Goal: Task Accomplishment & Management: Manage account settings

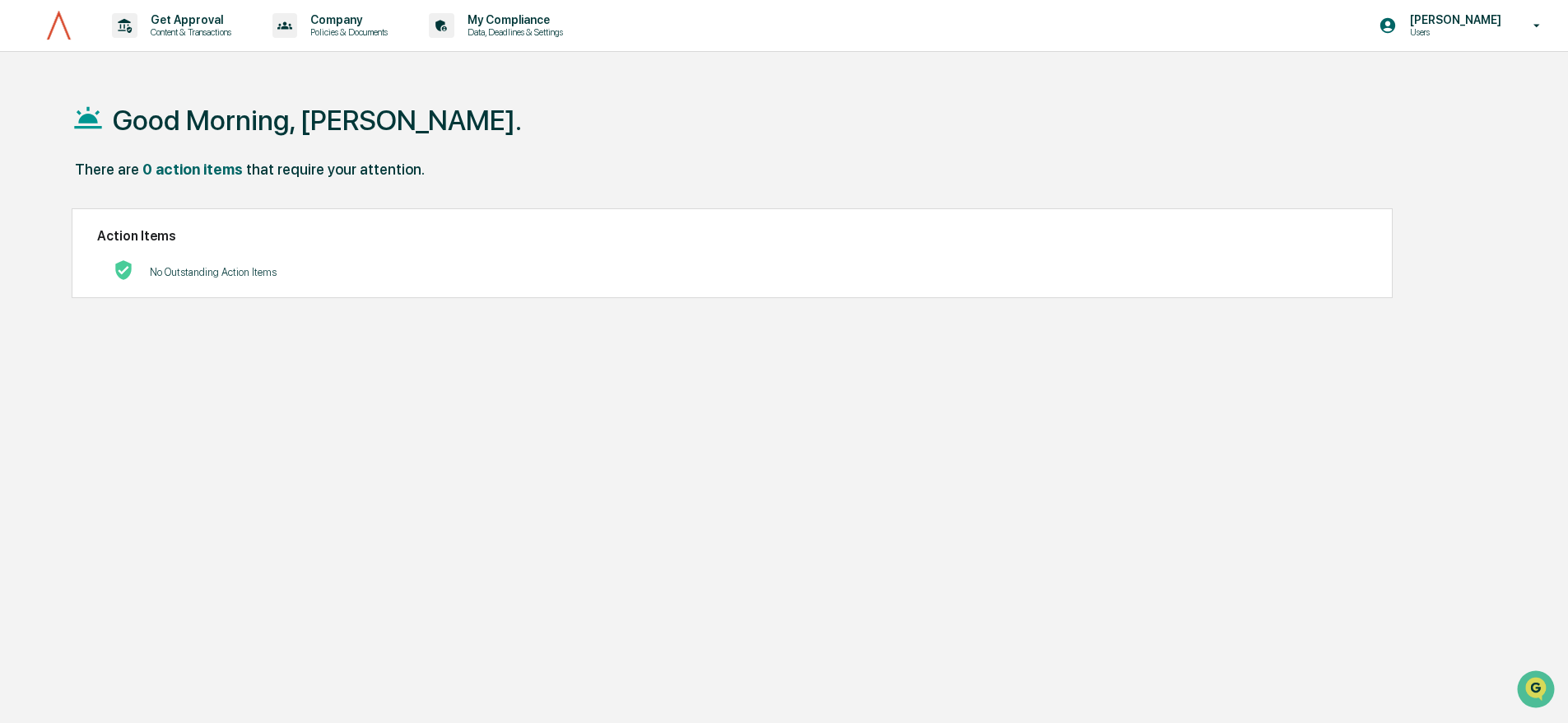
click at [494, 83] on div "Good Morning, [PERSON_NAME]." at bounding box center [777, 119] width 1411 height 82
click at [193, 276] on p "No Outstanding Action Items" at bounding box center [214, 272] width 127 height 13
click at [610, 132] on div "Good Morning, [PERSON_NAME]." at bounding box center [777, 119] width 1411 height 82
click at [568, 30] on p "Data, Deadlines & Settings" at bounding box center [512, 32] width 117 height 12
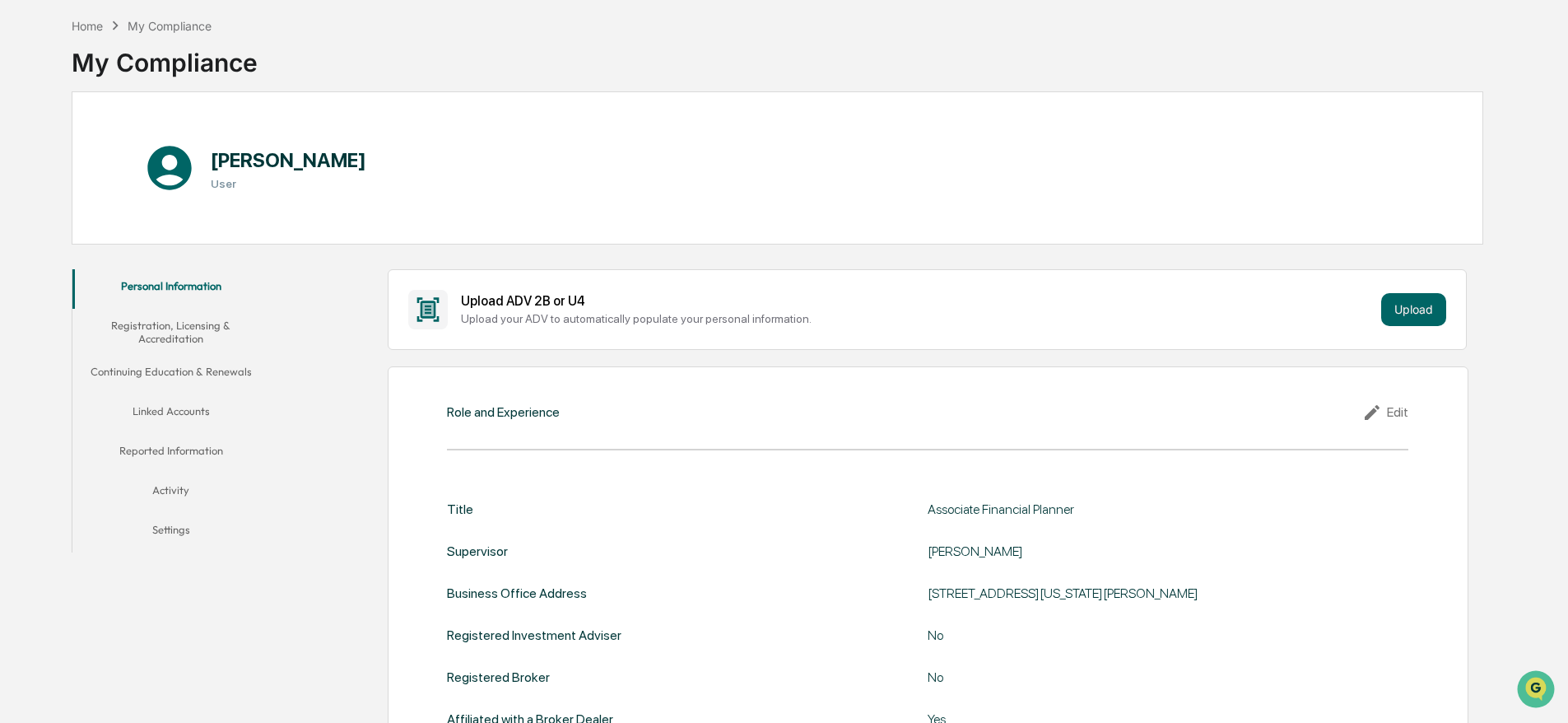
scroll to position [123, 0]
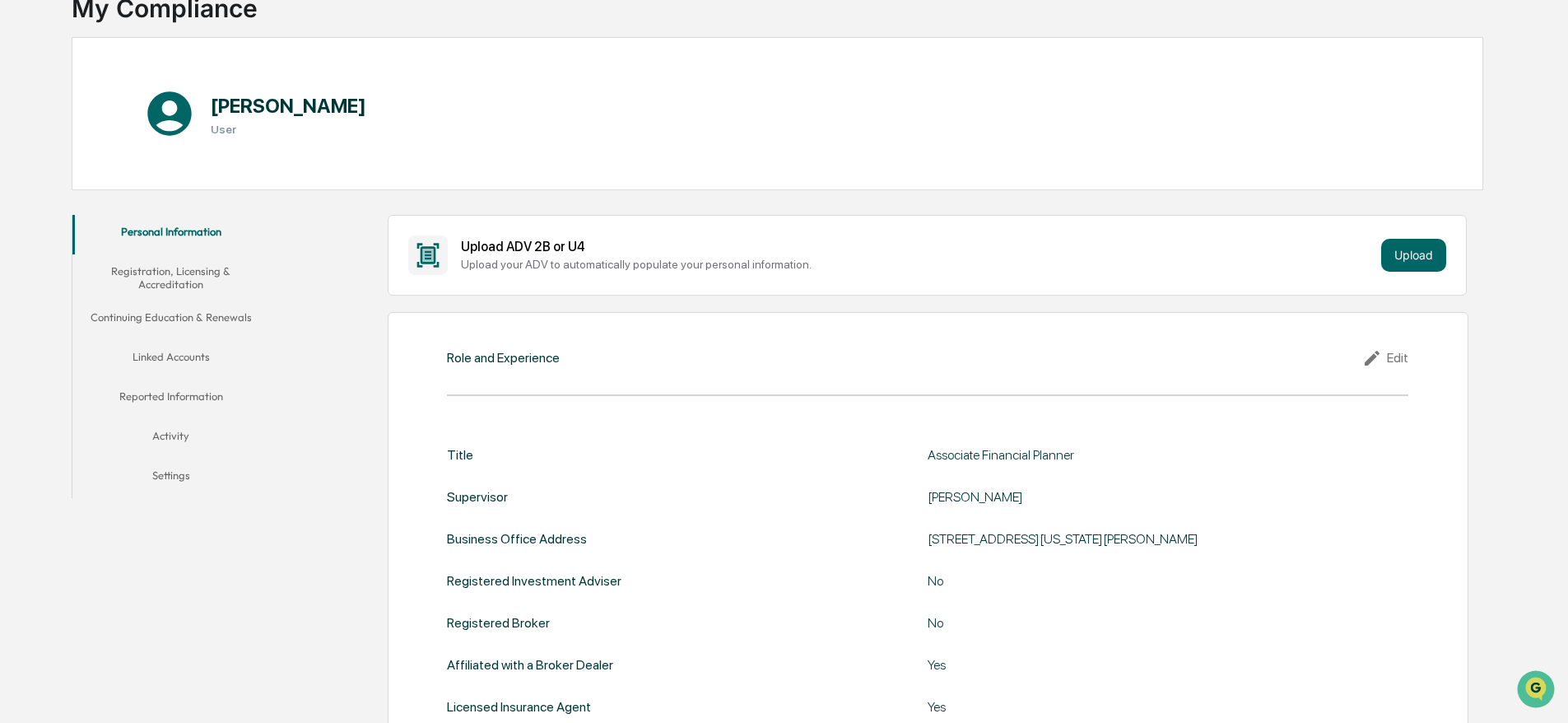
click at [188, 351] on button "Linked Accounts" at bounding box center [170, 360] width 196 height 40
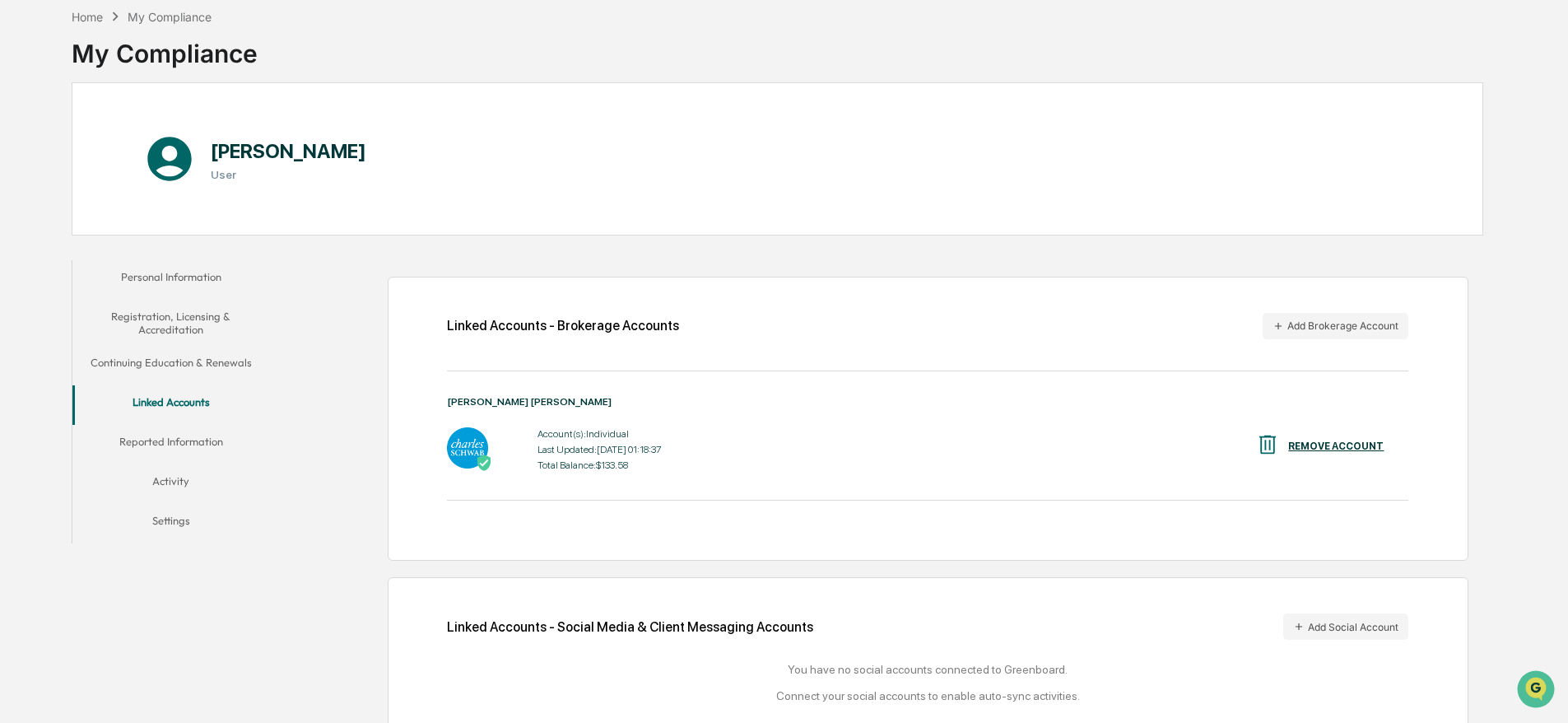
scroll to position [119, 0]
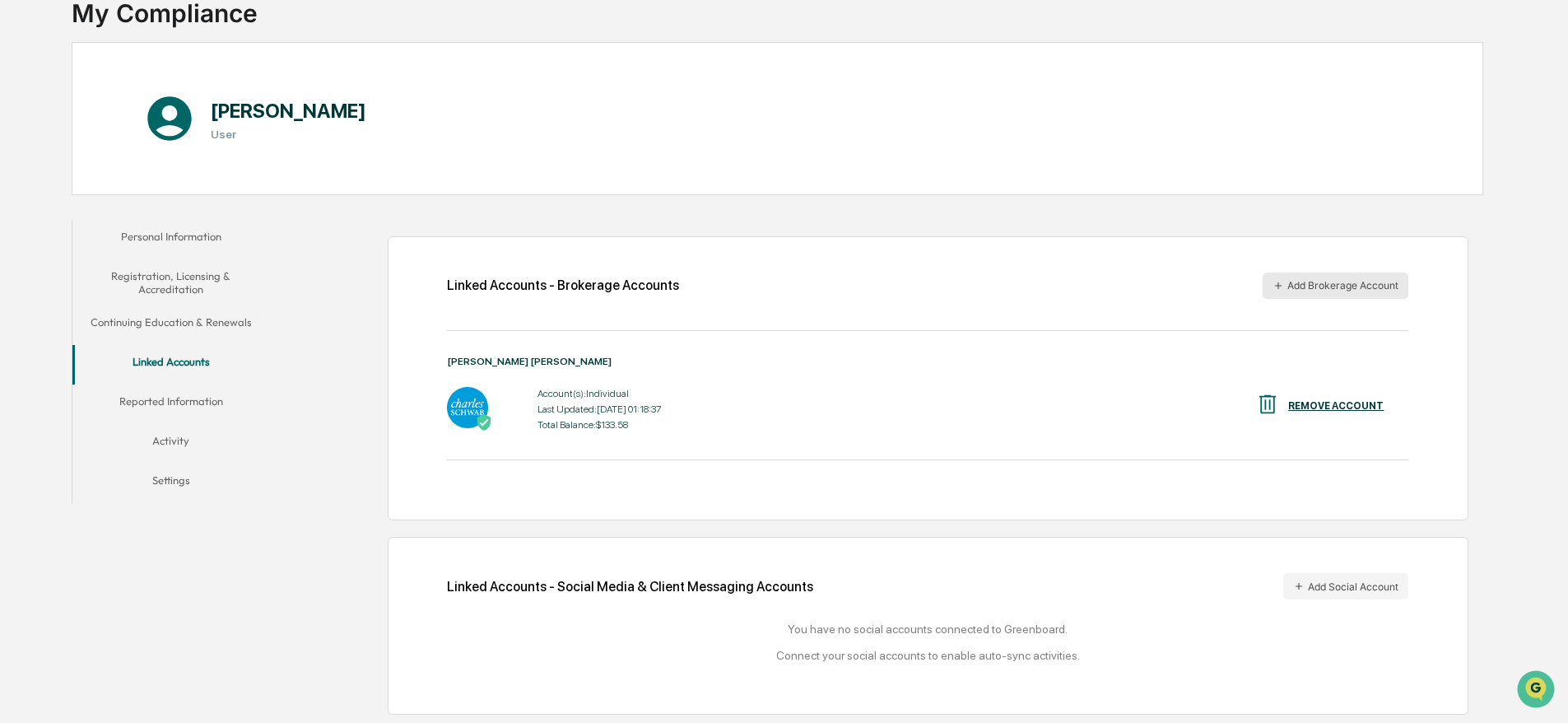
click at [1292, 289] on button "Add Brokerage Account" at bounding box center [1335, 285] width 146 height 26
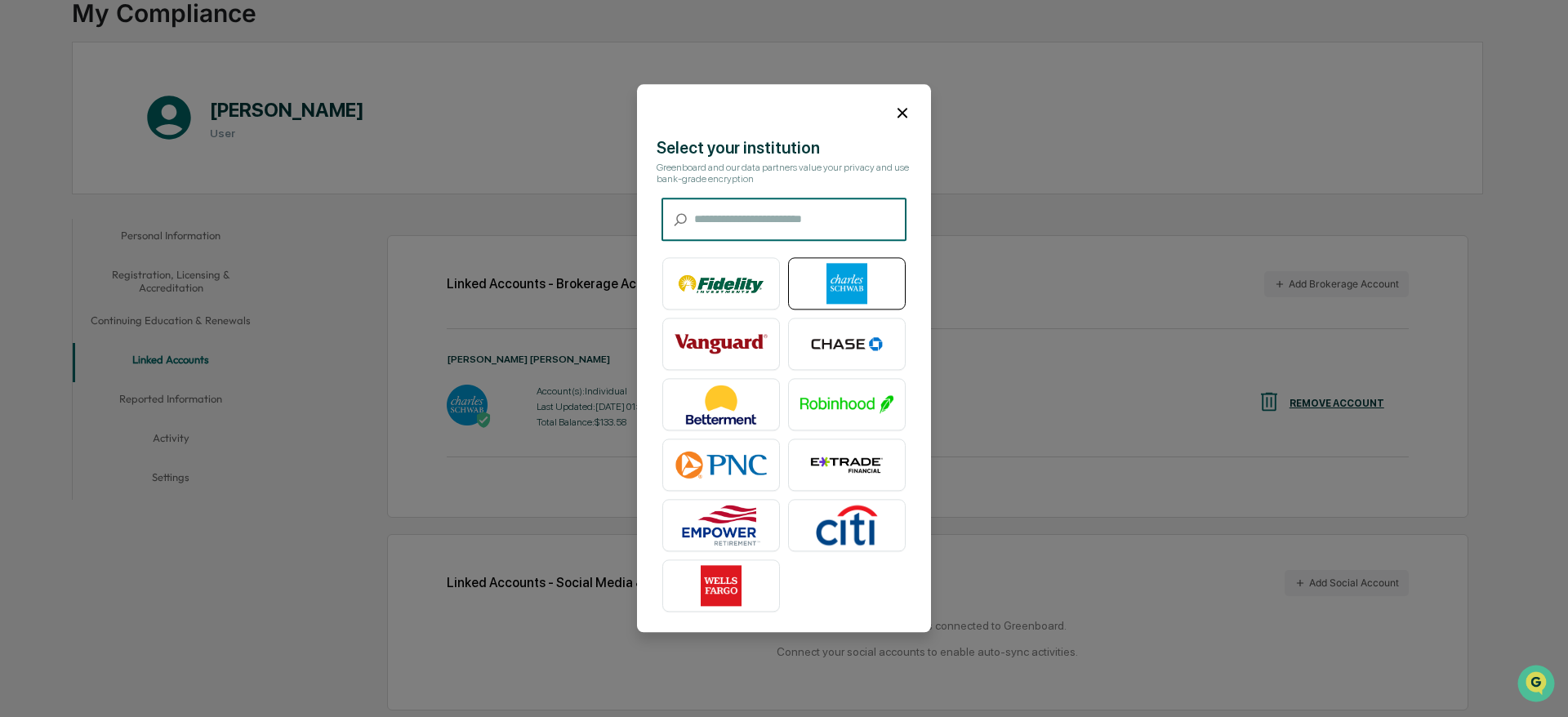
click at [832, 277] on img at bounding box center [847, 284] width 93 height 40
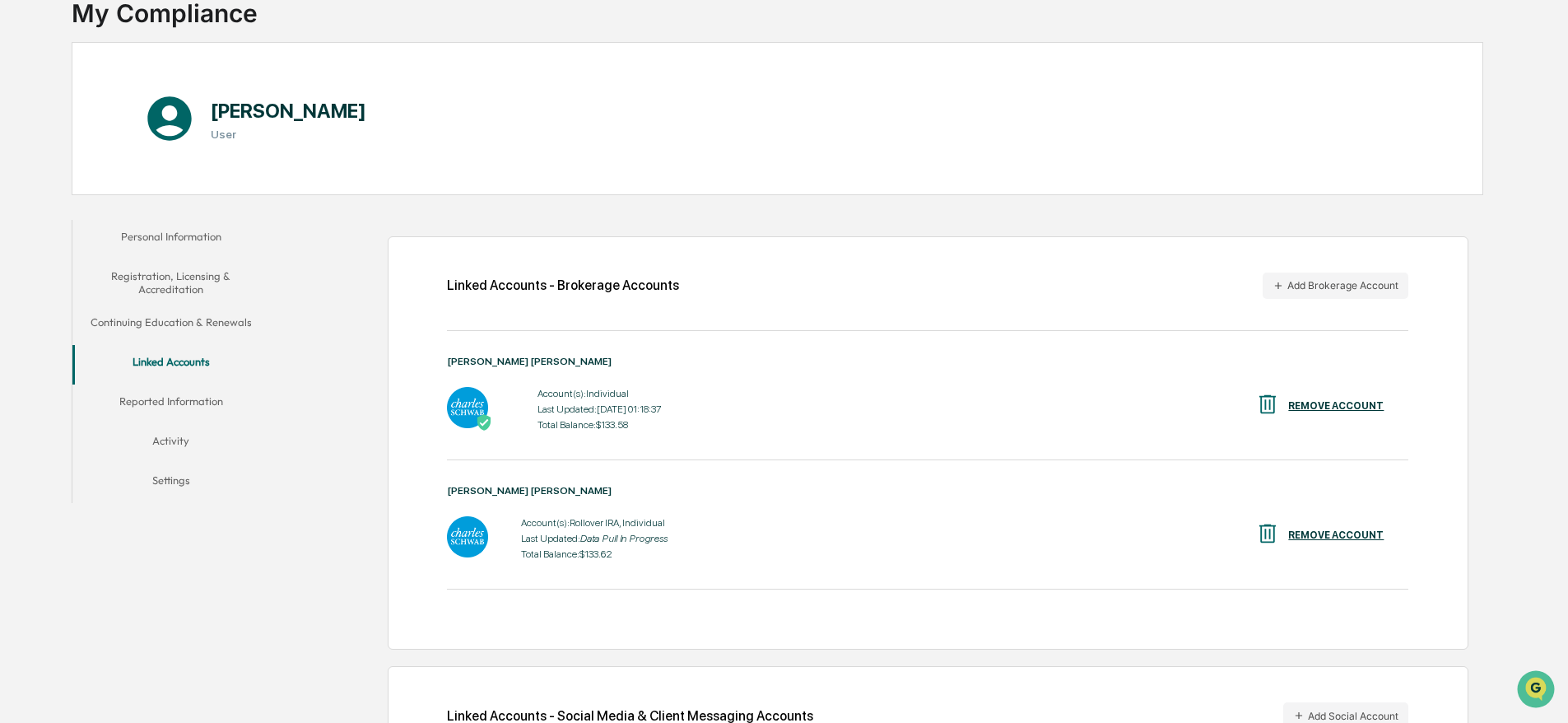
click at [752, 534] on div "Account(s): Rollover IRA, Individual Last Updated: Data Pull In Progress Total …" at bounding box center [927, 538] width 962 height 51
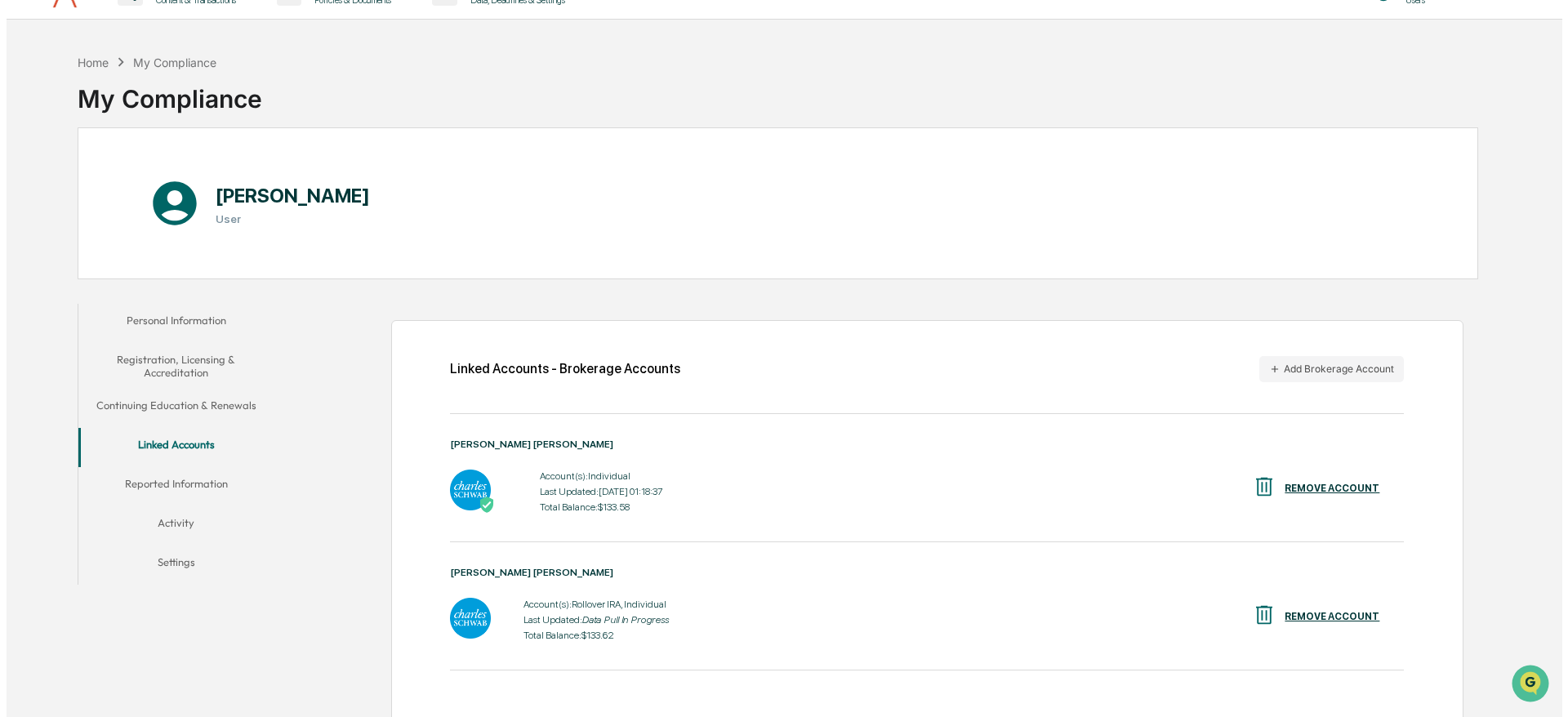
scroll to position [0, 0]
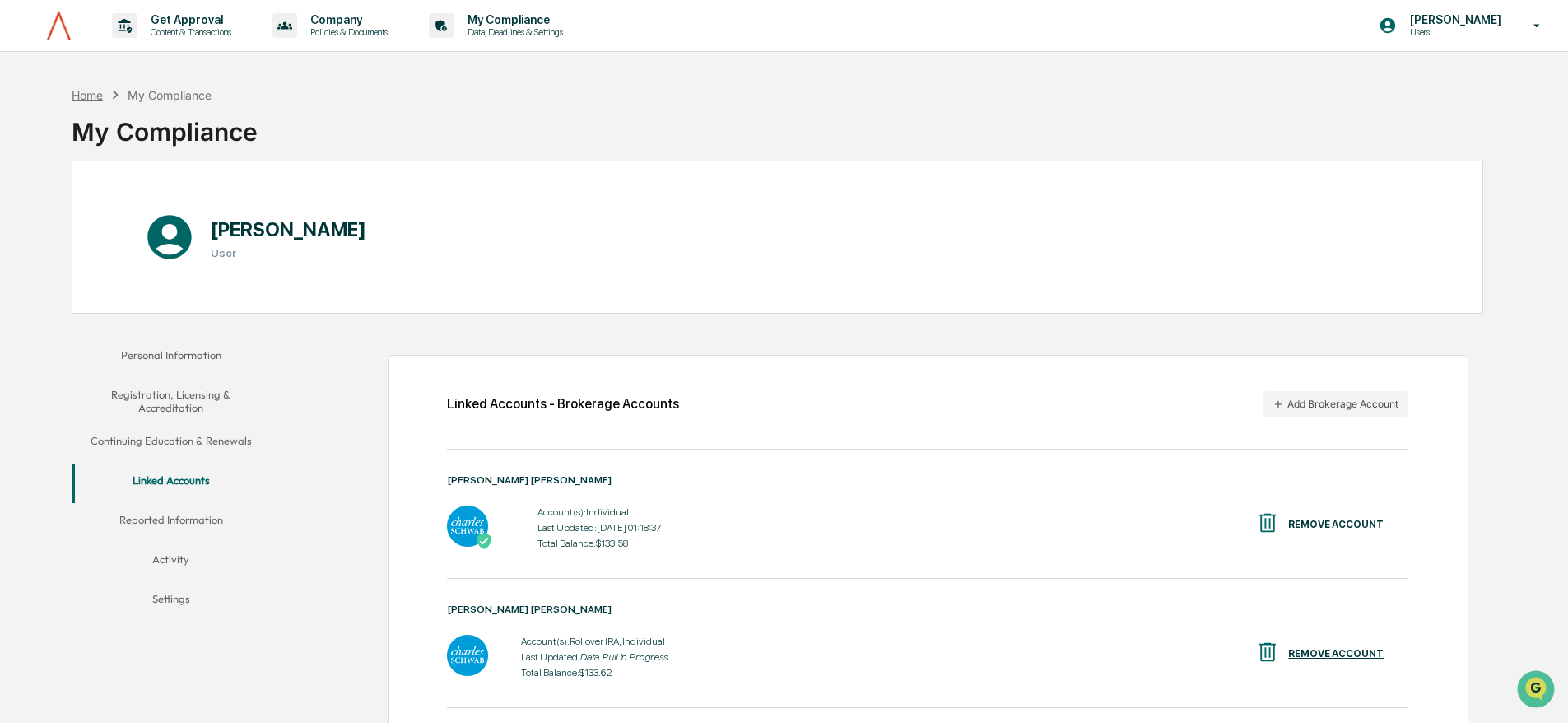
click at [78, 91] on div "Home" at bounding box center [87, 94] width 32 height 14
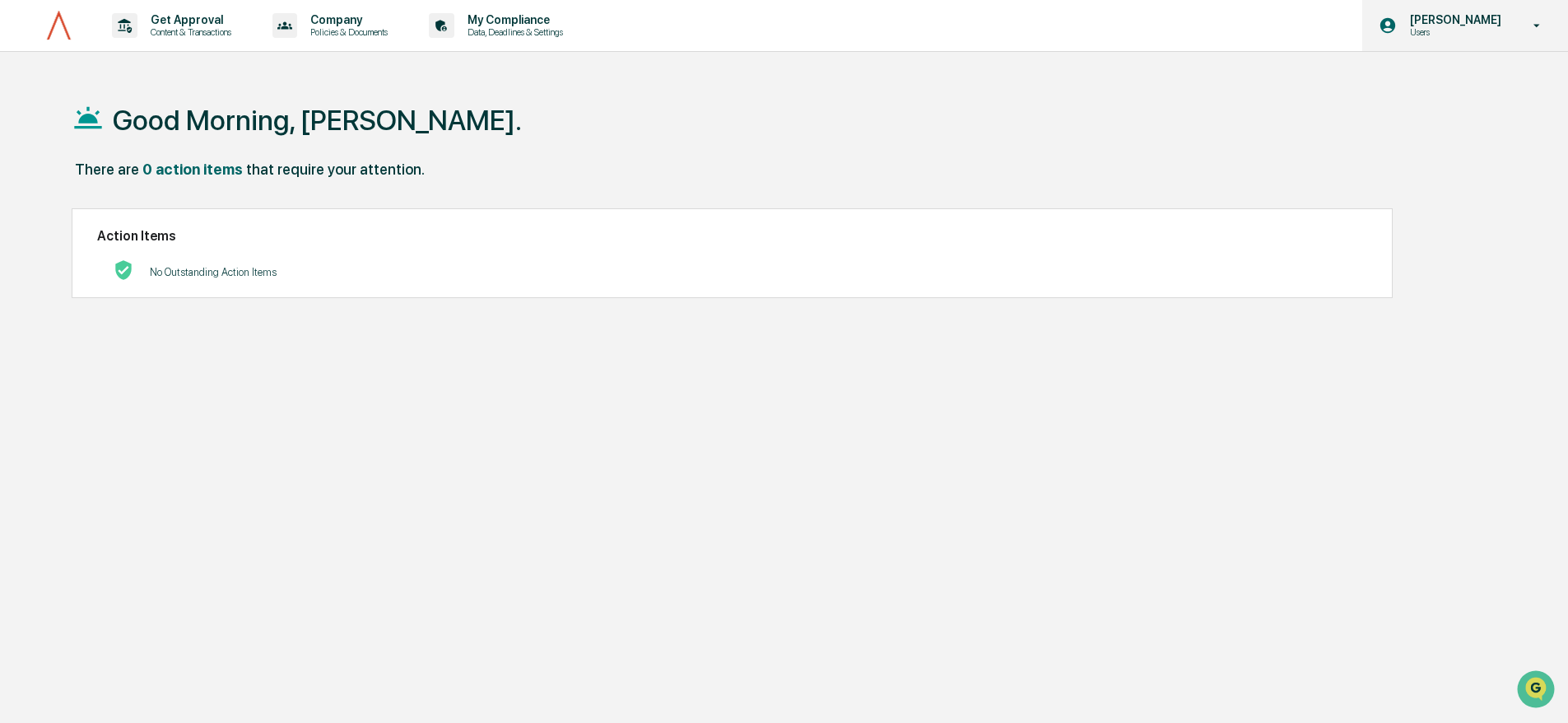
click at [1461, 18] on p "[PERSON_NAME]" at bounding box center [1453, 20] width 113 height 14
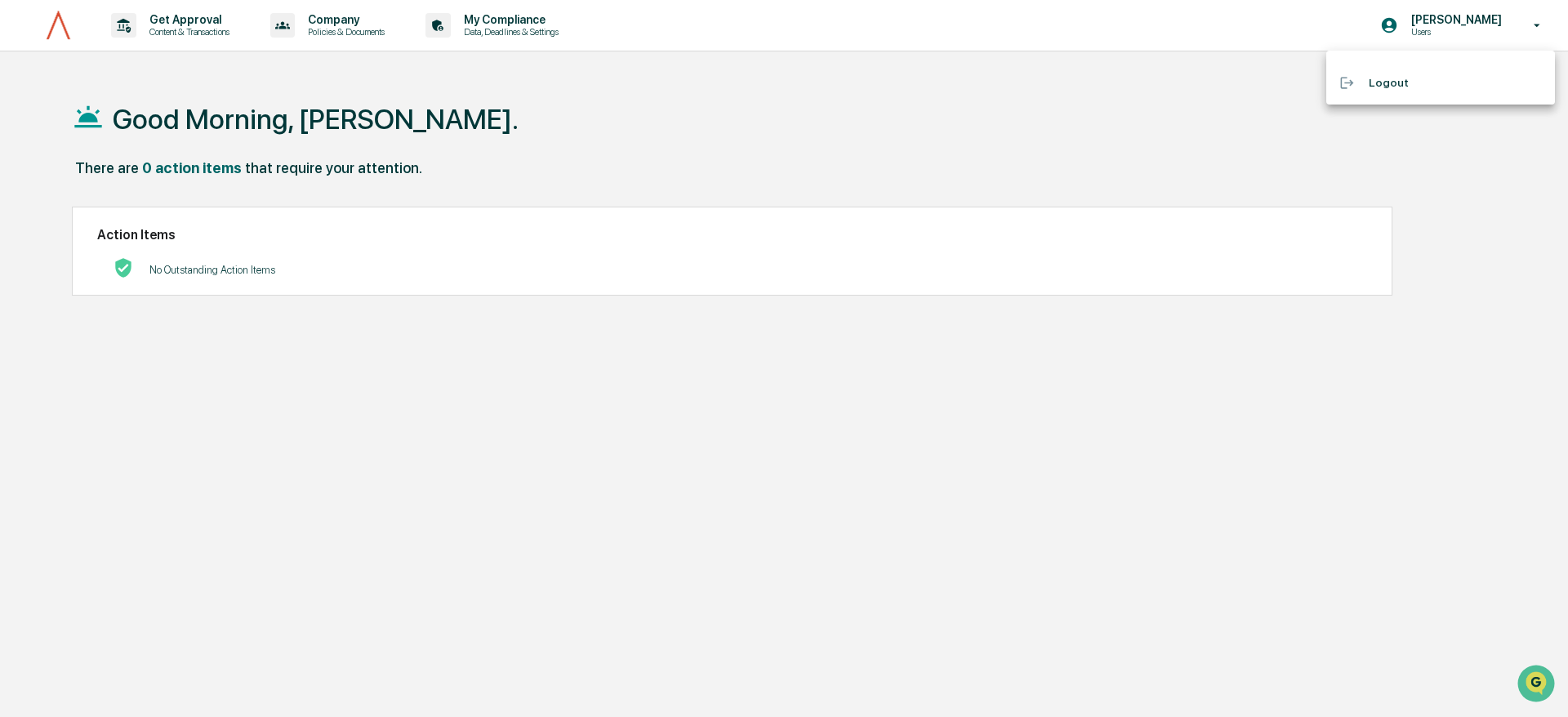
click at [1390, 92] on li "Logout" at bounding box center [1441, 83] width 229 height 31
